Goal: Transaction & Acquisition: Purchase product/service

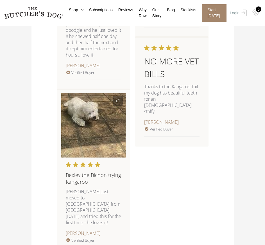
scroll to position [891, 0]
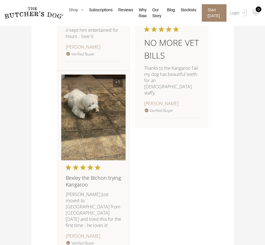
click at [80, 10] on icon at bounding box center [80, 10] width 5 height 4
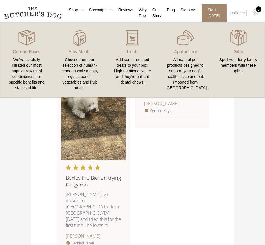
click at [130, 64] on div "Add some air-dried treats to your box! High nutritional value and they're brill…" at bounding box center [132, 71] width 39 height 28
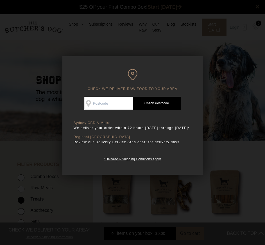
scroll to position [0, 0]
click at [214, 112] on div at bounding box center [132, 122] width 265 height 245
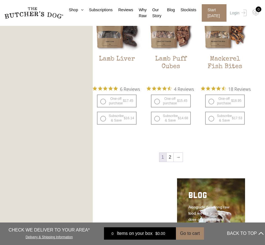
scroll to position [603, 0]
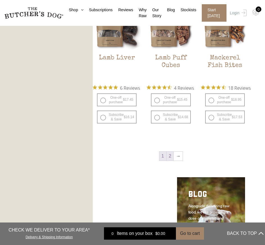
click at [171, 159] on link "2" at bounding box center [170, 156] width 7 height 9
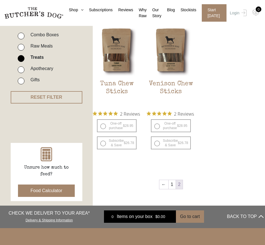
scroll to position [142, 0]
